Goal: Manage account settings

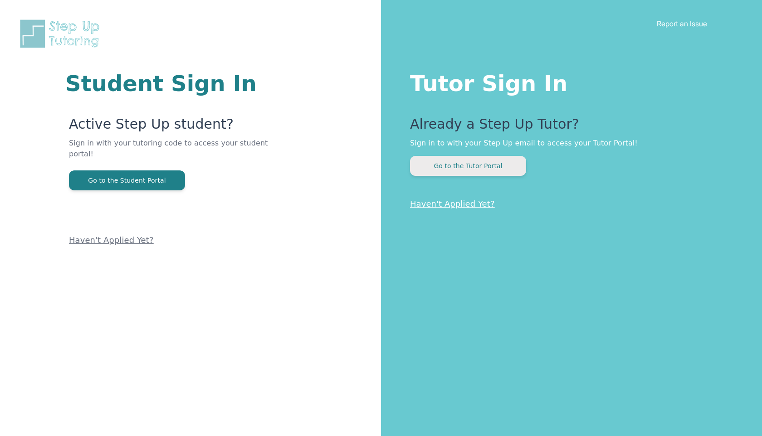
click at [447, 173] on button "Go to the Tutor Portal" at bounding box center [468, 166] width 116 height 20
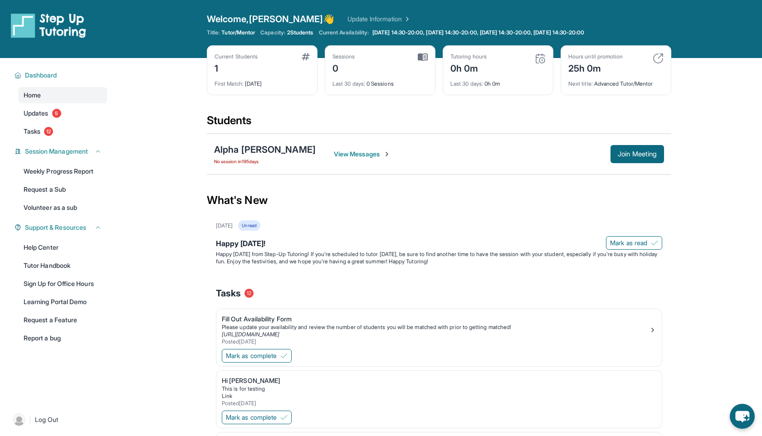
click at [347, 21] on link "Update Information" at bounding box center [378, 19] width 63 height 9
